Goal: Task Accomplishment & Management: Use online tool/utility

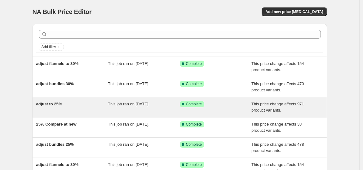
click at [81, 105] on div "adjust to 25%" at bounding box center [72, 107] width 72 height 12
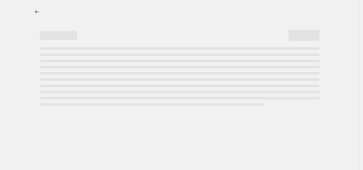
select select "pcap"
select select "no_change"
select select "collection"
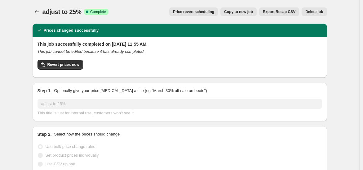
click at [245, 11] on span "Copy to new job" at bounding box center [238, 11] width 29 height 5
select select "pcap"
select select "no_change"
select select "collection"
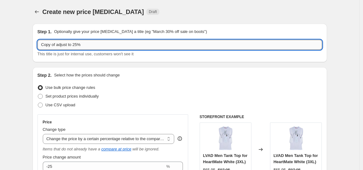
click at [80, 44] on input "Copy of adjust to 25%" at bounding box center [179, 45] width 284 height 10
click at [58, 46] on input "Copy of adjust to 20%" at bounding box center [179, 45] width 284 height 10
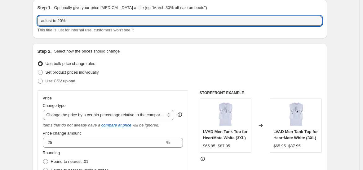
scroll to position [34, 0]
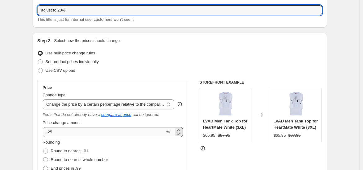
type input "adjust to 20%"
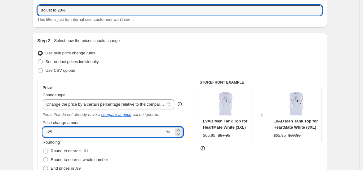
click at [58, 132] on input "-25" at bounding box center [104, 132] width 122 height 10
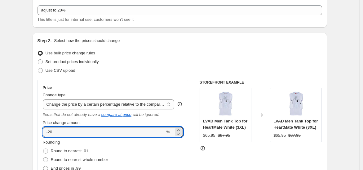
type input "-20"
click at [89, 85] on div "Price" at bounding box center [113, 87] width 140 height 5
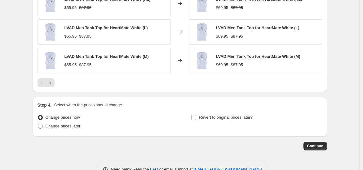
scroll to position [551, 0]
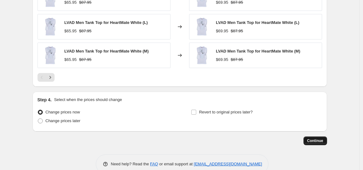
click at [313, 138] on span "Continue" at bounding box center [315, 140] width 16 height 5
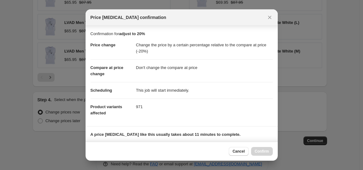
scroll to position [93, 0]
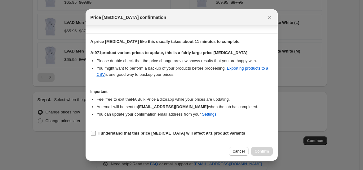
click at [121, 132] on b "I understand that this price [MEDICAL_DATA] will affect 971 product variants" at bounding box center [172, 132] width 147 height 5
click at [96, 132] on input "I understand that this price [MEDICAL_DATA] will affect 971 product variants" at bounding box center [93, 132] width 5 height 5
checkbox input "true"
click at [260, 149] on span "Confirm" at bounding box center [262, 150] width 14 height 5
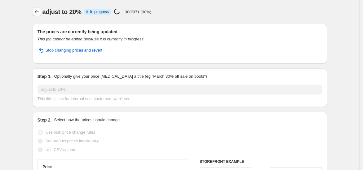
click at [40, 11] on icon "Price change jobs" at bounding box center [37, 12] width 6 height 6
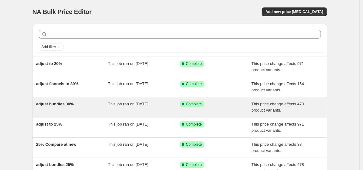
click at [88, 108] on div "adjust bundles 30%" at bounding box center [72, 107] width 72 height 12
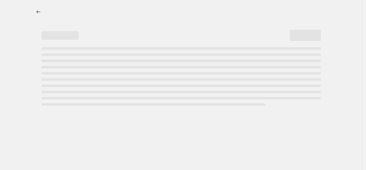
select select "pcap"
select select "no_change"
select select "collection"
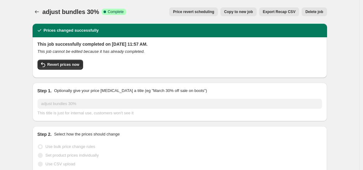
click at [249, 9] on span "Copy to new job" at bounding box center [238, 11] width 29 height 5
select select "pcap"
select select "no_change"
select select "collection"
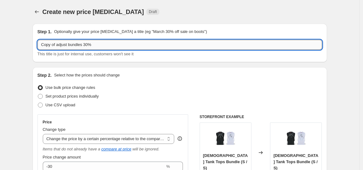
click at [90, 45] on input "Copy of adjust bundles 30%" at bounding box center [179, 45] width 284 height 10
click at [57, 45] on input "Copy of adjust bundles 25%" at bounding box center [179, 45] width 284 height 10
click at [111, 46] on input "adjust bundles 25%" at bounding box center [179, 45] width 284 height 10
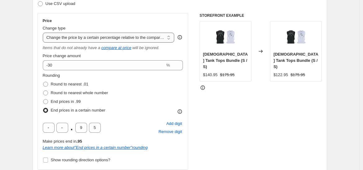
scroll to position [103, 0]
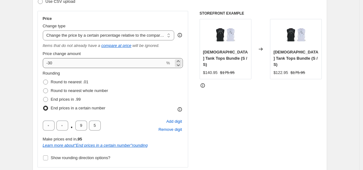
type input "adjust bundles 25%"
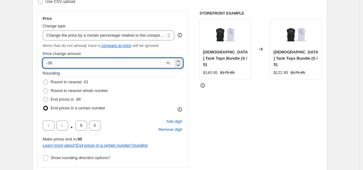
click at [61, 62] on input "-30" at bounding box center [104, 63] width 122 height 10
type input "-3"
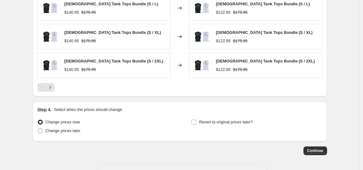
scroll to position [562, 0]
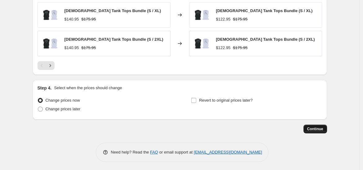
type input "-25"
click at [319, 126] on span "Continue" at bounding box center [315, 128] width 16 height 5
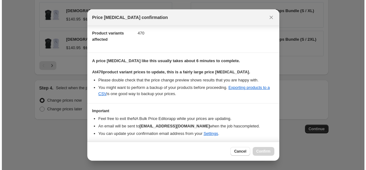
scroll to position [93, 0]
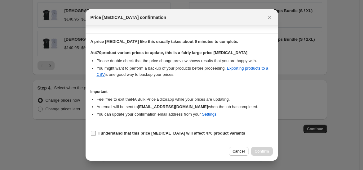
click at [132, 130] on b "I understand that this price [MEDICAL_DATA] will affect 470 product variants" at bounding box center [172, 132] width 147 height 5
click at [96, 130] on input "I understand that this price [MEDICAL_DATA] will affect 470 product variants" at bounding box center [93, 132] width 5 height 5
checkbox input "true"
click at [264, 151] on span "Confirm" at bounding box center [262, 150] width 14 height 5
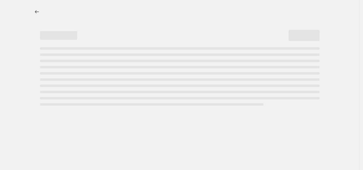
select select "percentage"
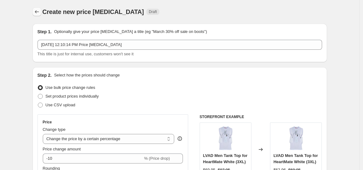
click at [38, 12] on icon "Price change jobs" at bounding box center [37, 12] width 6 height 6
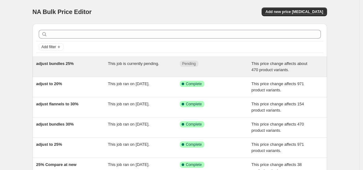
click at [219, 62] on div "Pending" at bounding box center [211, 63] width 63 height 6
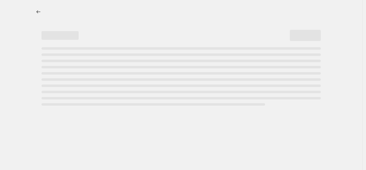
select select "pcap"
select select "no_change"
select select "collection"
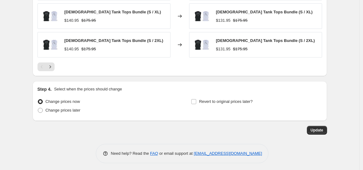
scroll to position [583, 0]
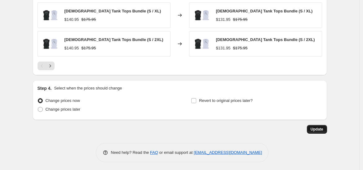
click at [319, 129] on span "Update" at bounding box center [317, 128] width 13 height 5
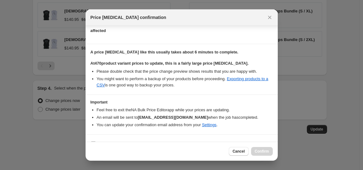
scroll to position [93, 0]
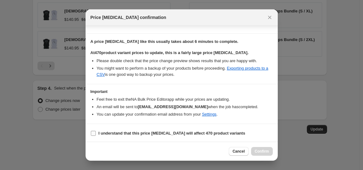
click at [135, 133] on b "I understand that this price [MEDICAL_DATA] will affect 470 product variants" at bounding box center [172, 132] width 147 height 5
click at [96, 133] on input "I understand that this price [MEDICAL_DATA] will affect 470 product variants" at bounding box center [93, 132] width 5 height 5
checkbox input "true"
click at [262, 153] on span "Confirm" at bounding box center [262, 150] width 14 height 5
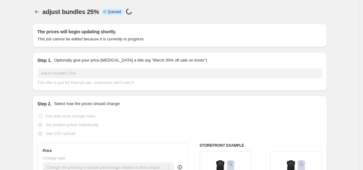
scroll to position [577, 0]
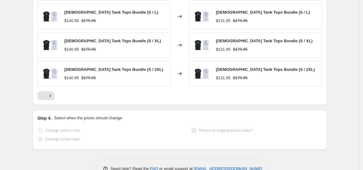
select select "pcap"
select select "no_change"
select select "collection"
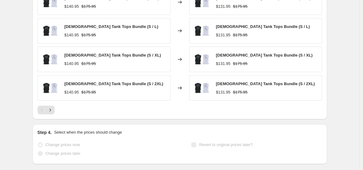
scroll to position [0, 0]
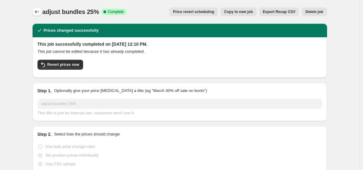
click at [34, 10] on button "Price change jobs" at bounding box center [37, 11] width 9 height 9
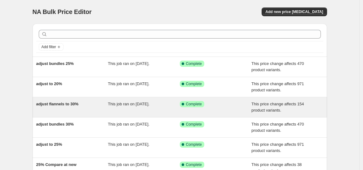
click at [91, 107] on div "adjust flannels to 30%" at bounding box center [72, 107] width 72 height 12
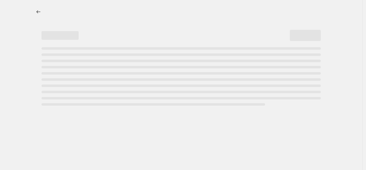
select select "pcap"
select select "no_change"
select select "collection"
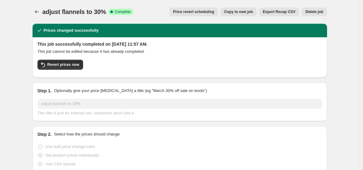
click at [240, 11] on span "Copy to new job" at bounding box center [238, 11] width 29 height 5
select select "pcap"
select select "no_change"
select select "collection"
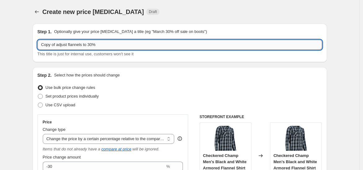
click at [58, 45] on input "Copy of adjust flannels to 30%" at bounding box center [179, 45] width 284 height 10
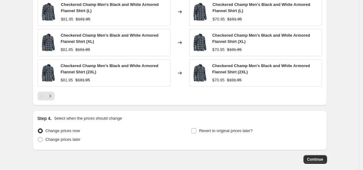
scroll to position [586, 0]
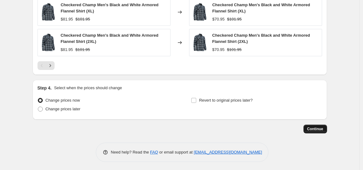
type input "adjust flannels to 30%"
click at [319, 128] on span "Continue" at bounding box center [315, 128] width 16 height 5
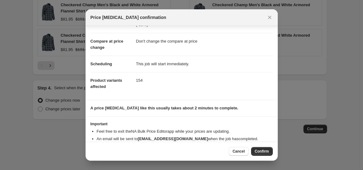
scroll to position [40, 0]
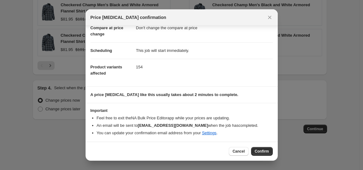
click at [263, 150] on span "Confirm" at bounding box center [262, 150] width 14 height 5
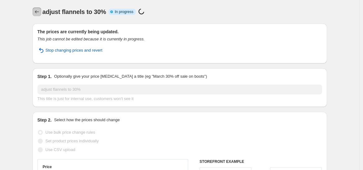
click at [40, 12] on icon "Price change jobs" at bounding box center [37, 12] width 6 height 6
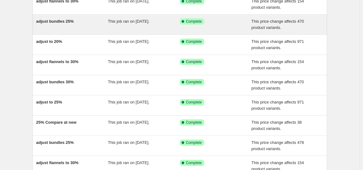
scroll to position [69, 0]
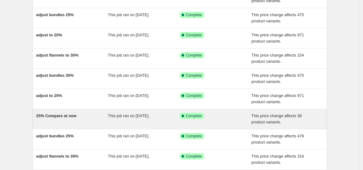
click at [95, 117] on div "25% Compare at new" at bounding box center [72, 118] width 72 height 12
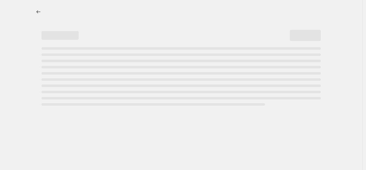
select select "pcap"
select select "no_change"
select select "collection"
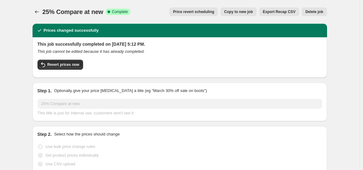
click at [239, 7] on div "25% Compare at new. This page is ready 25% Compare at new Success Complete Comp…" at bounding box center [180, 12] width 294 height 24
click at [247, 10] on span "Copy to new job" at bounding box center [238, 11] width 29 height 5
select select "pcap"
select select "no_change"
select select "collection"
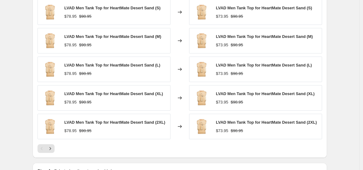
scroll to position [562, 0]
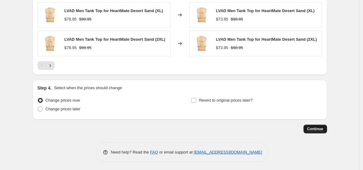
click at [323, 128] on span "Continue" at bounding box center [315, 128] width 16 height 5
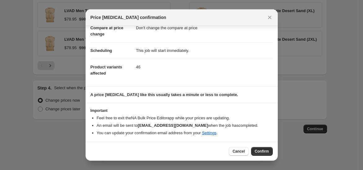
scroll to position [40, 0]
click at [263, 150] on span "Confirm" at bounding box center [262, 150] width 14 height 5
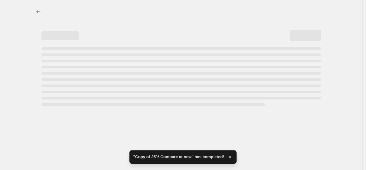
select select "pcap"
select select "no_change"
select select "collection"
